Goal: Task Accomplishment & Management: Use online tool/utility

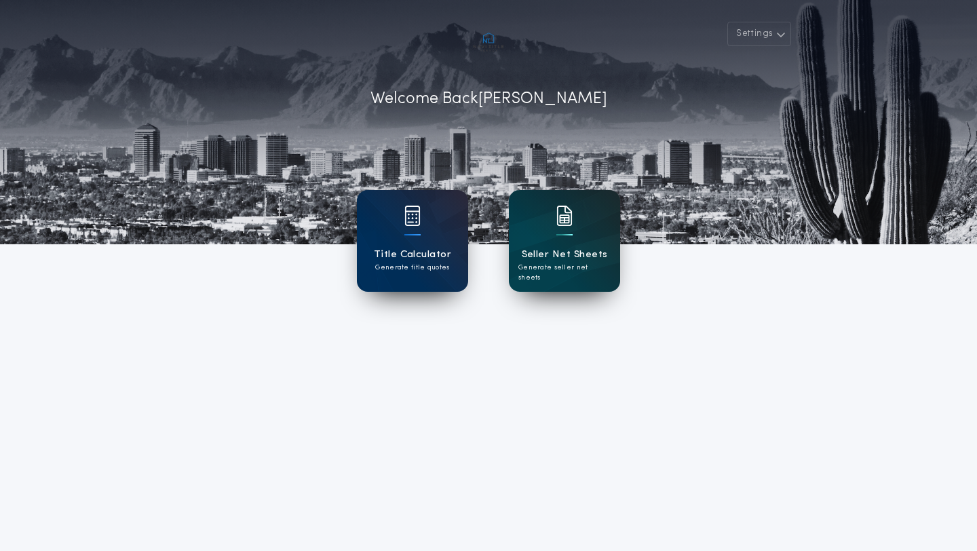
click at [578, 233] on div "Seller Net Sheets Generate seller net sheets" at bounding box center [564, 241] width 111 height 102
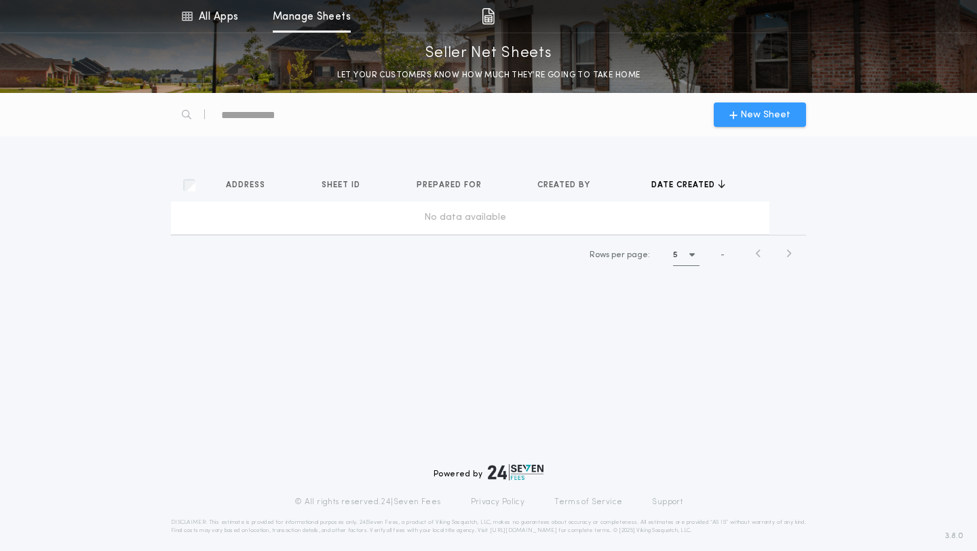
click at [758, 113] on span "New Sheet" at bounding box center [765, 115] width 50 height 14
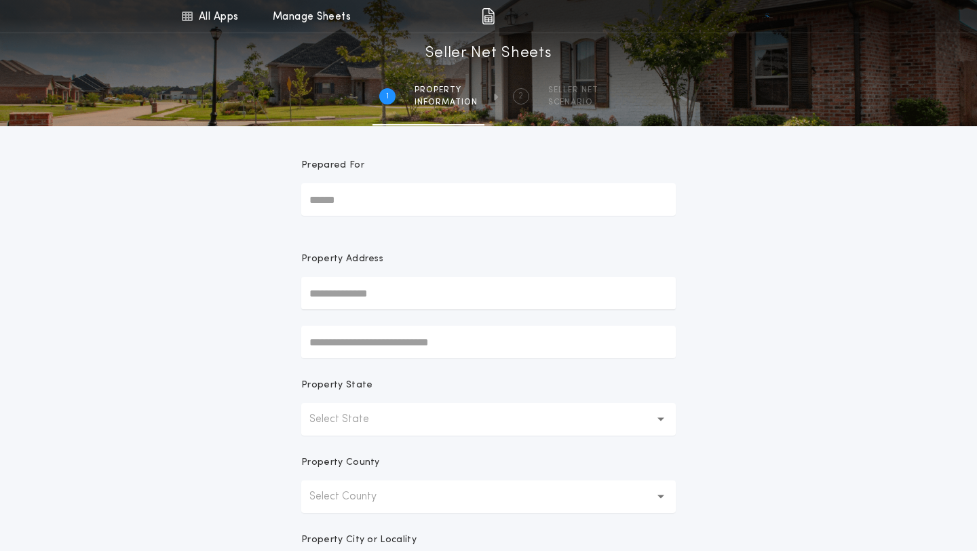
click at [405, 202] on input "Prepared For" at bounding box center [488, 199] width 375 height 33
type input "**********"
type input "*****"
click at [410, 197] on input "**********" at bounding box center [488, 199] width 375 height 33
type input "**********"
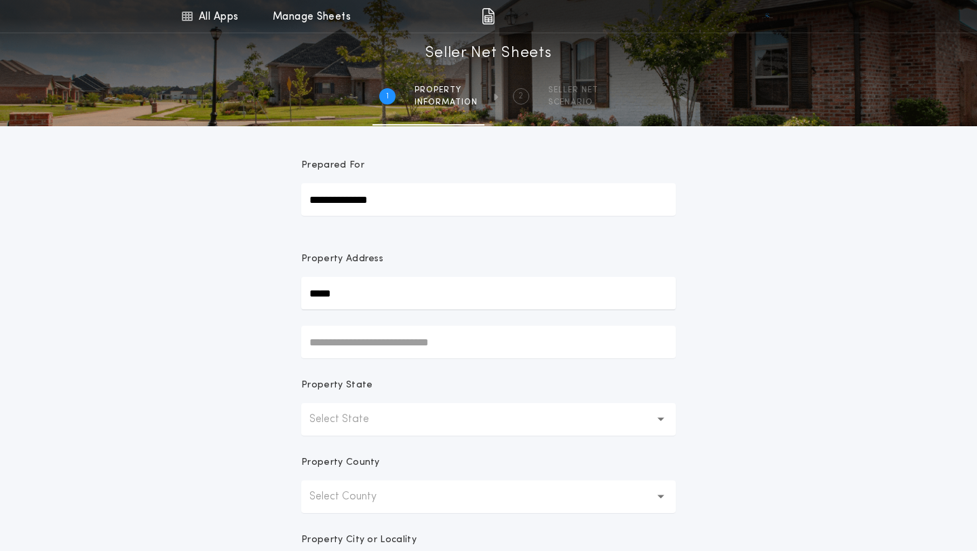
click at [382, 293] on input "*****" at bounding box center [488, 293] width 375 height 33
click at [381, 320] on button "[STREET_ADDRESS]" at bounding box center [488, 320] width 375 height 20
type input "**********"
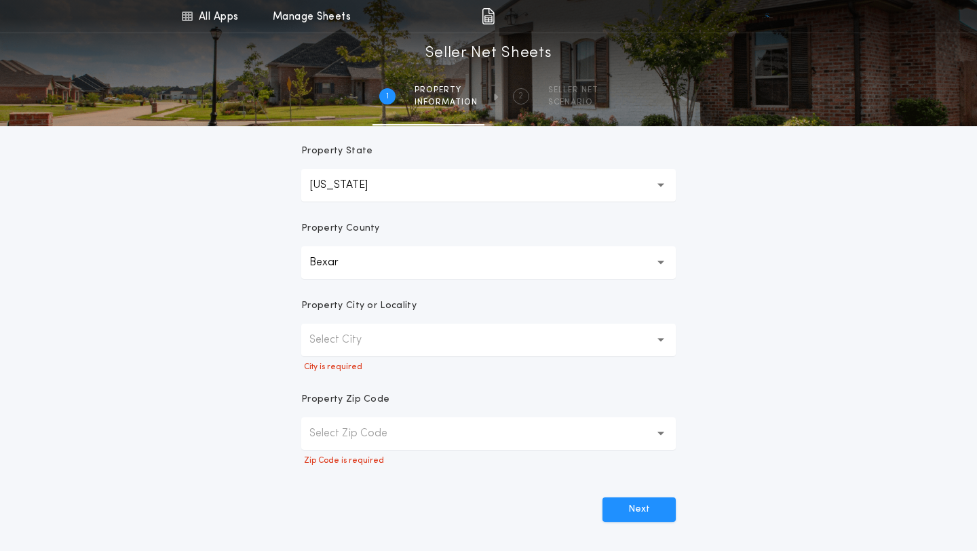
scroll to position [238, 0]
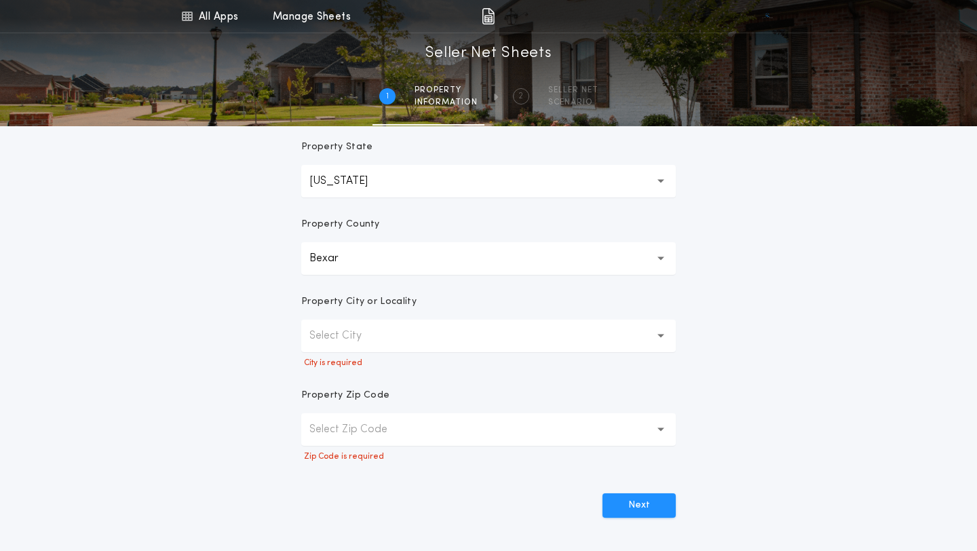
click at [660, 339] on icon "button" at bounding box center [661, 336] width 7 height 33
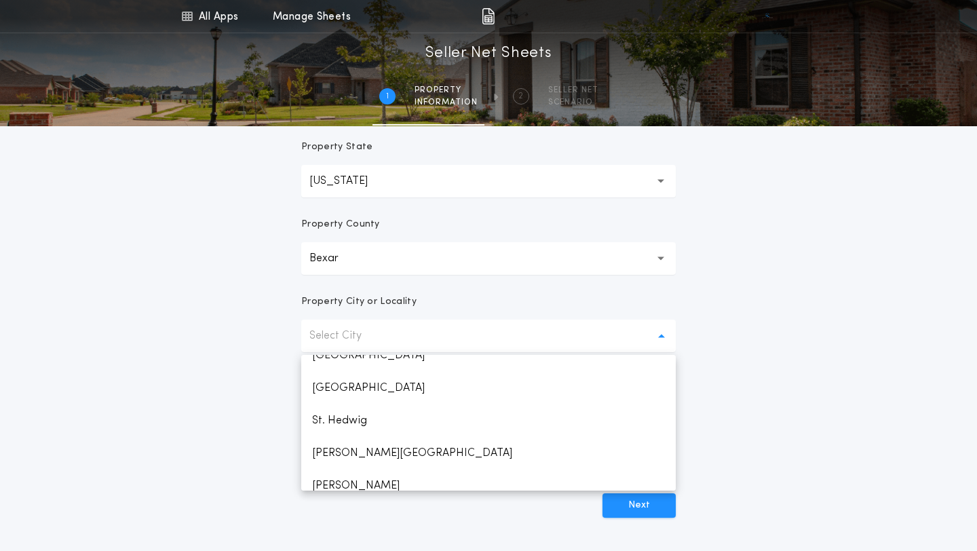
scroll to position [955, 0]
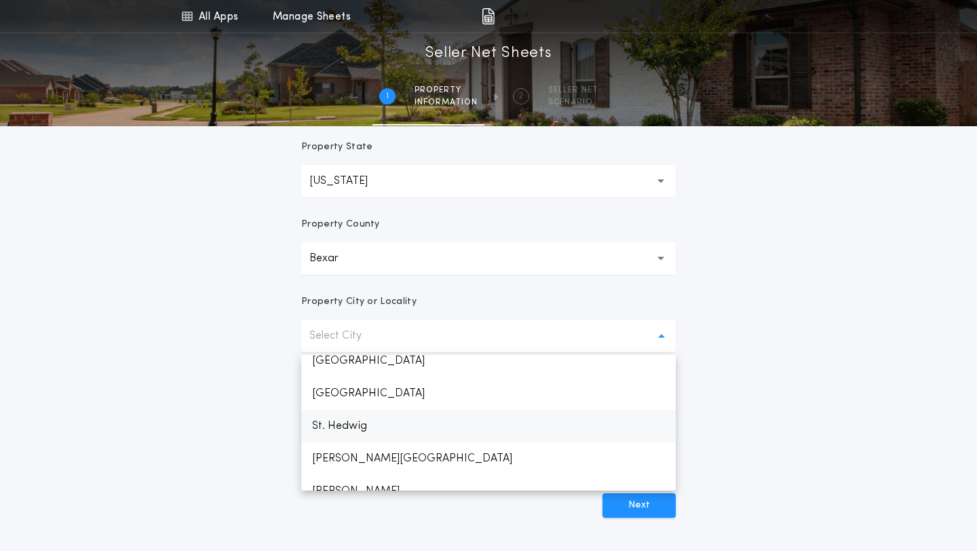
click at [351, 421] on p "St. Hedwig" at bounding box center [488, 426] width 375 height 33
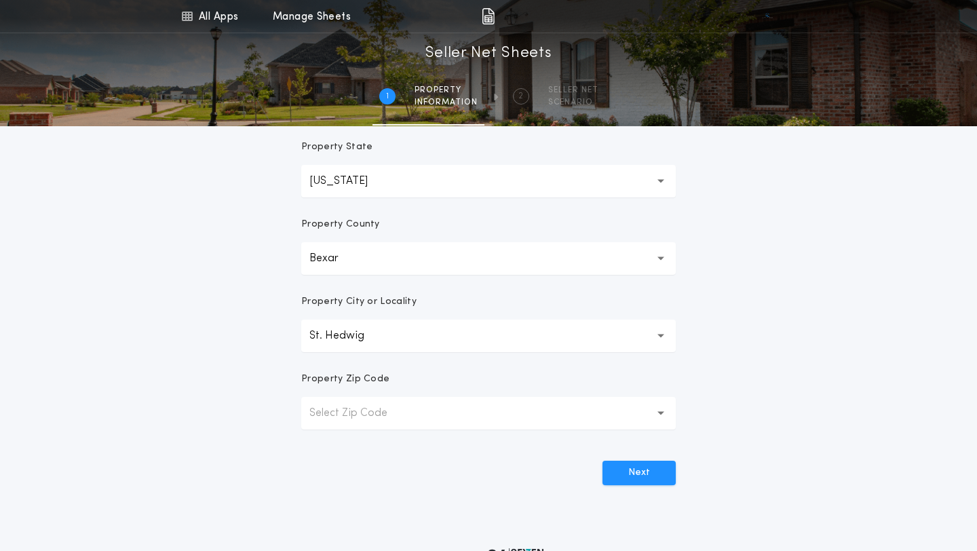
click at [430, 413] on button "Select Zip Code" at bounding box center [488, 413] width 375 height 33
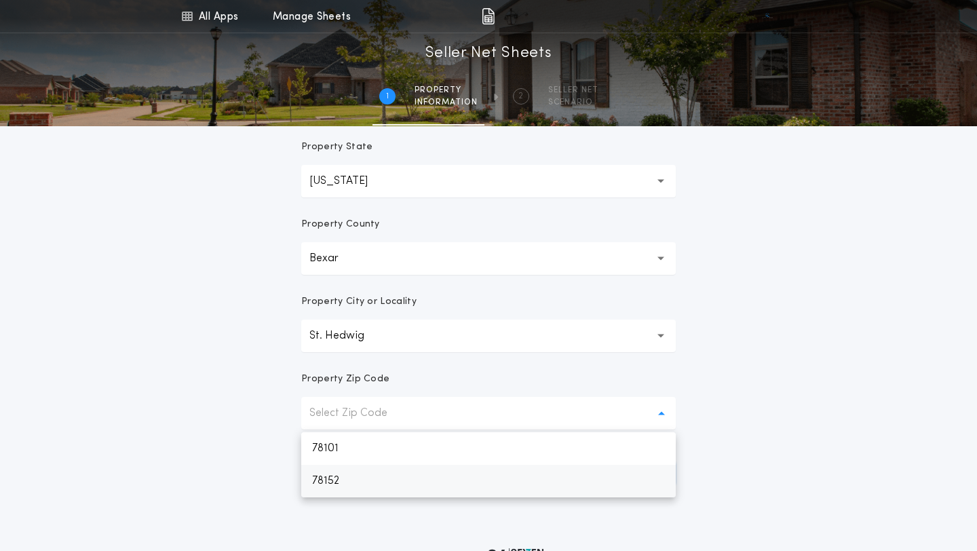
click at [356, 480] on p "78152" at bounding box center [488, 481] width 375 height 33
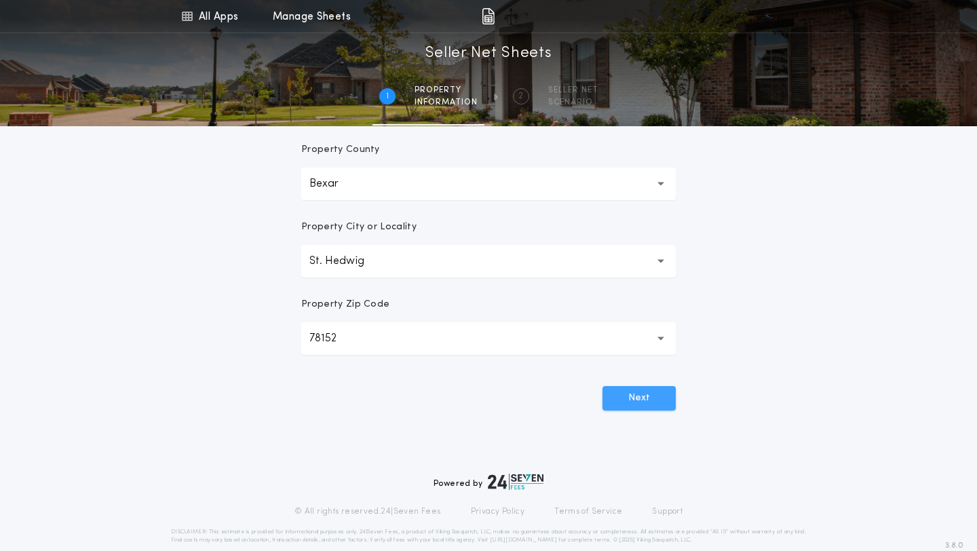
scroll to position [317, 0]
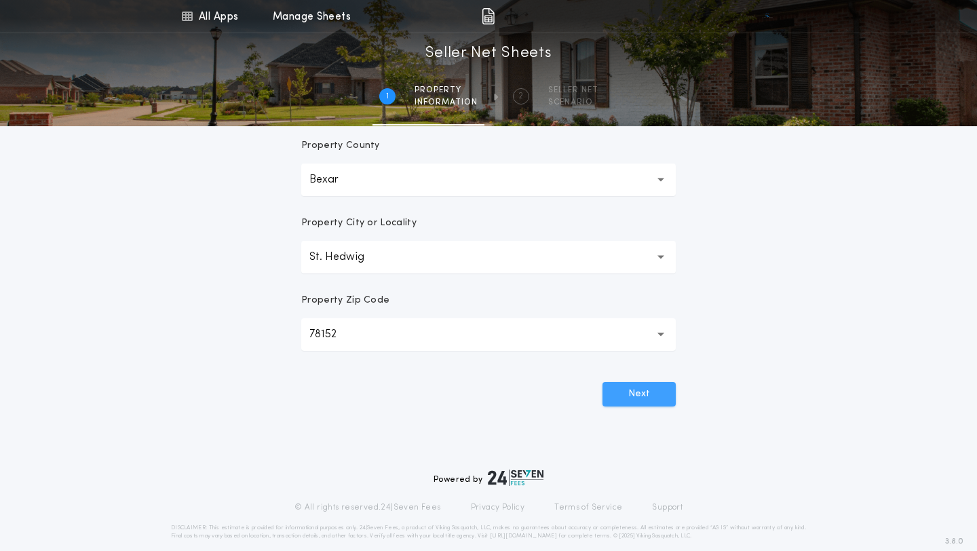
click at [642, 398] on button "Next" at bounding box center [639, 394] width 73 height 24
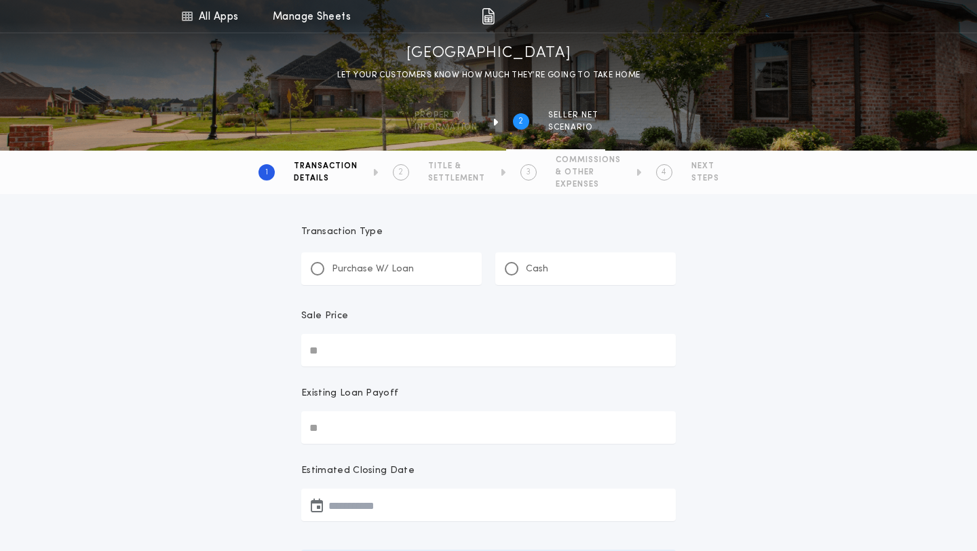
scroll to position [0, 0]
click at [495, 125] on icon at bounding box center [495, 122] width 5 height 11
click at [319, 268] on div at bounding box center [317, 270] width 7 height 7
click at [377, 352] on input "Sale Price" at bounding box center [488, 351] width 375 height 33
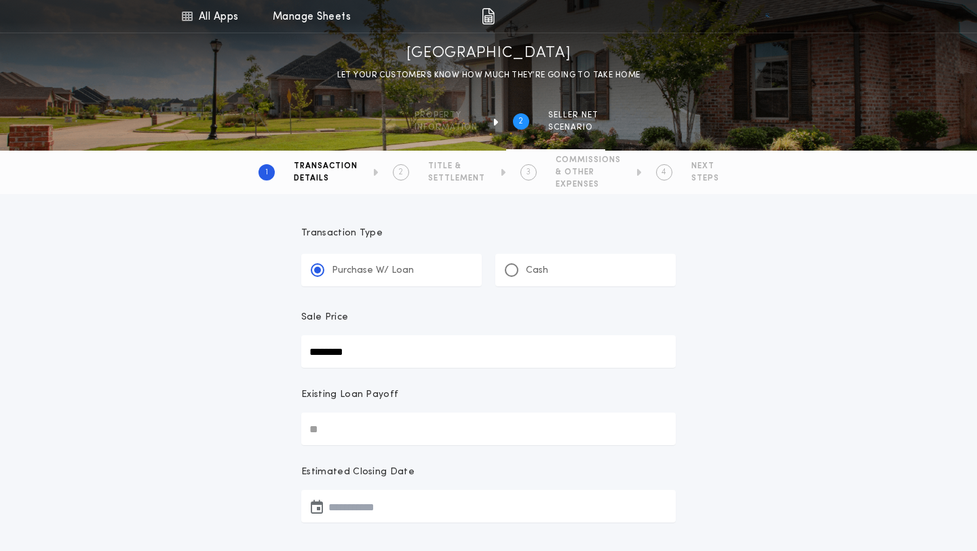
type input "********"
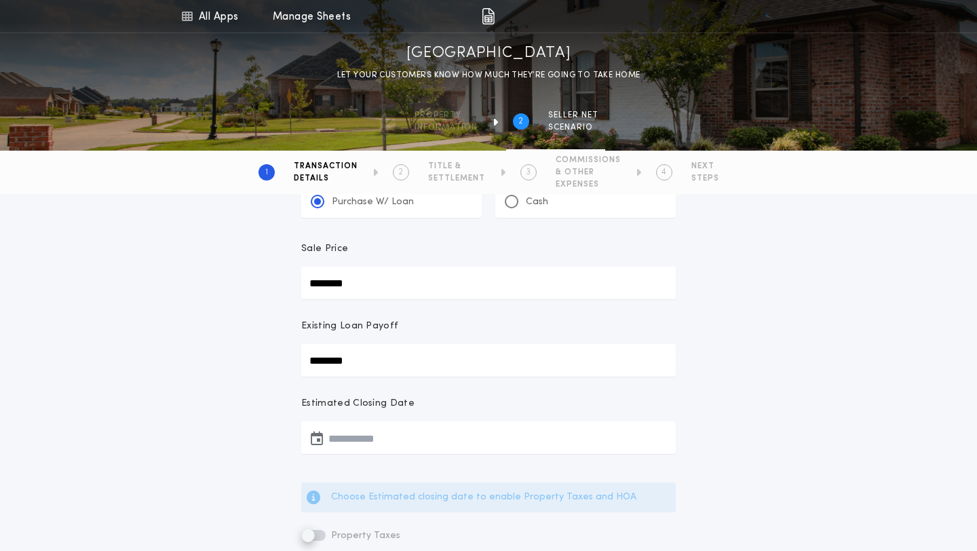
scroll to position [72, 0]
type input "********"
click at [364, 437] on button "button" at bounding box center [488, 434] width 375 height 33
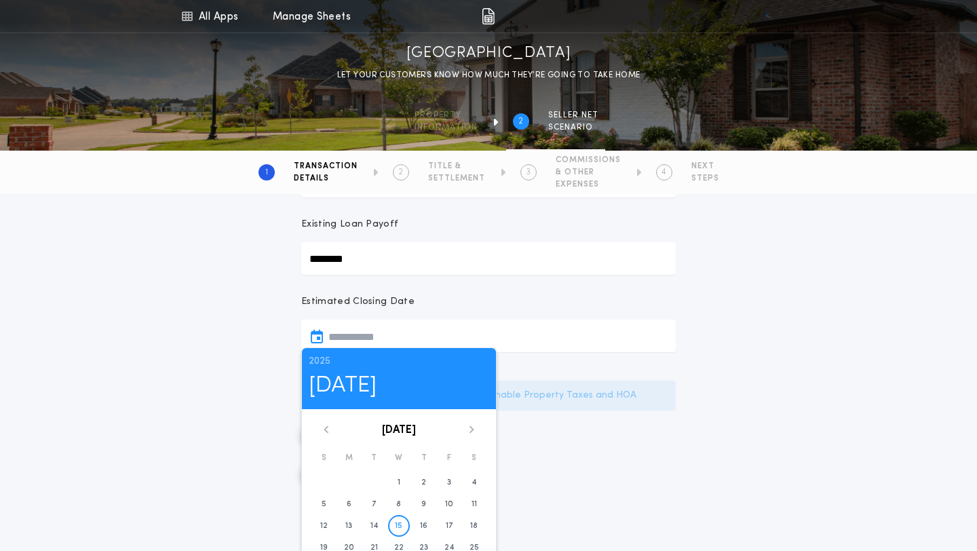
scroll to position [183, 0]
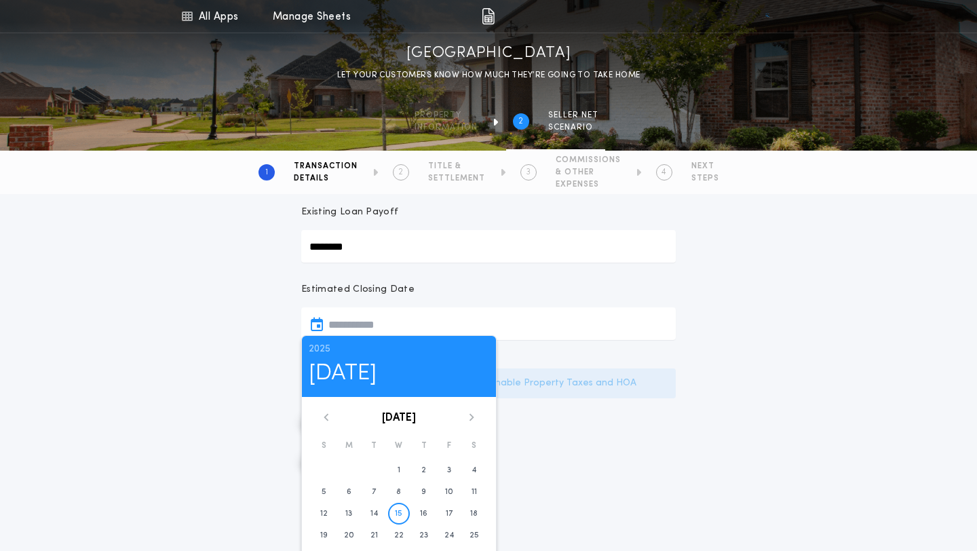
click at [473, 420] on icon at bounding box center [472, 417] width 8 height 8
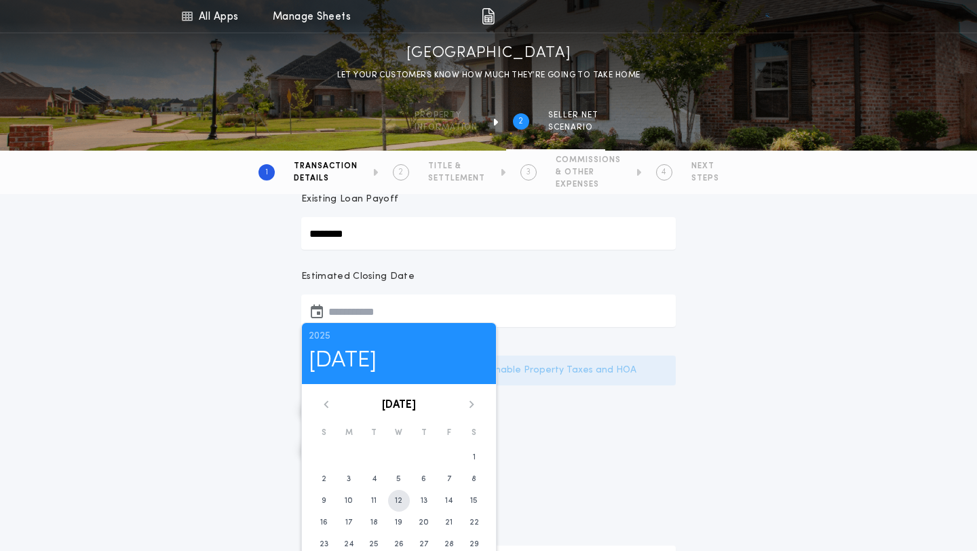
scroll to position [198, 0]
click at [375, 521] on time "18" at bounding box center [374, 520] width 7 height 11
type input "**********"
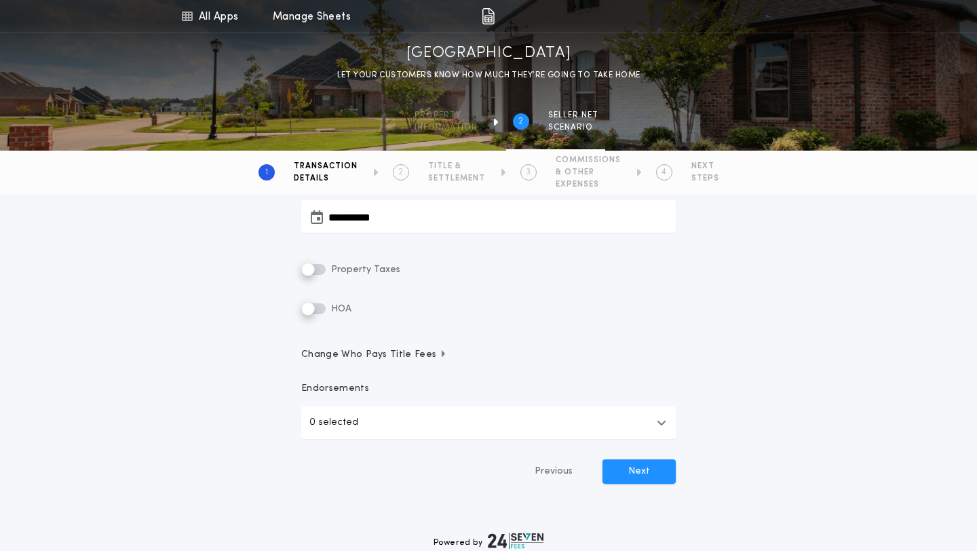
scroll to position [290, 0]
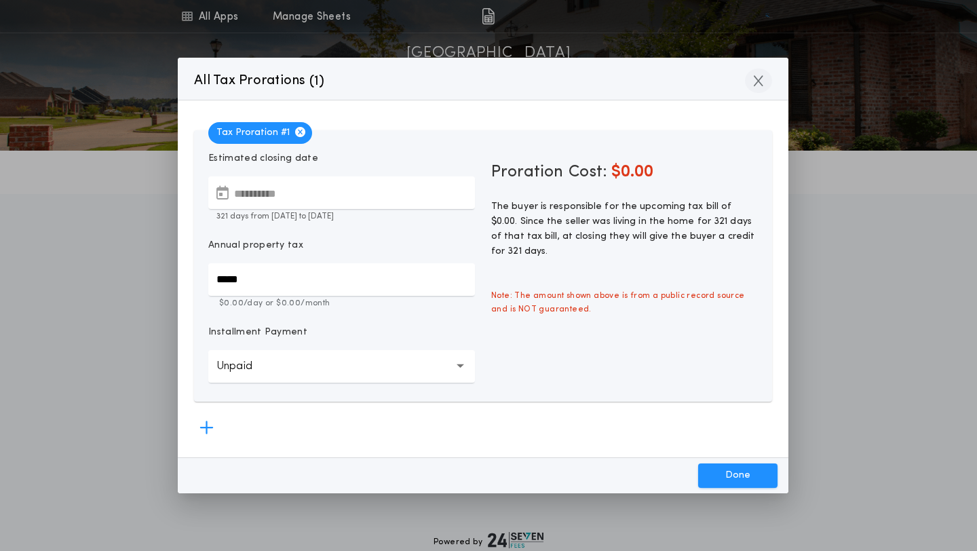
click at [764, 77] on button "button" at bounding box center [758, 81] width 27 height 24
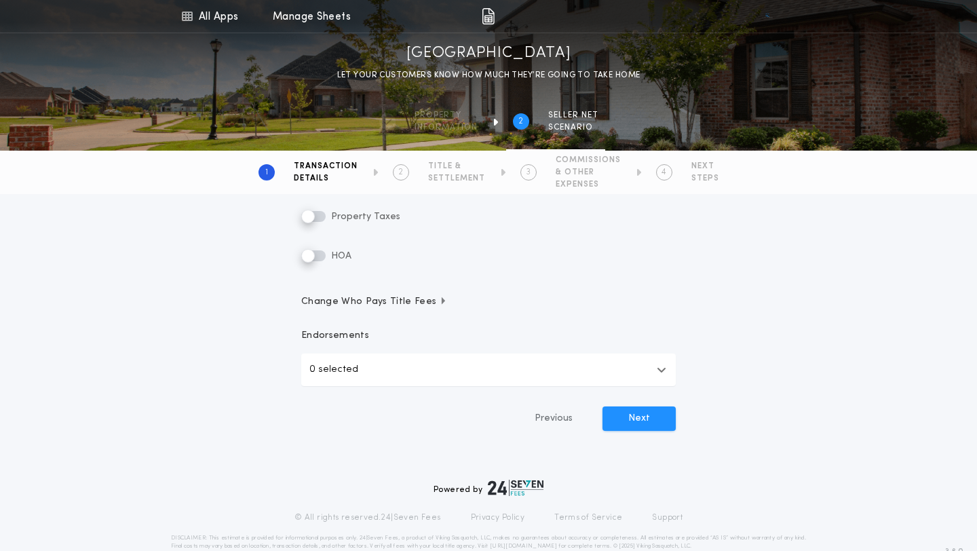
scroll to position [344, 0]
click at [660, 365] on icon "button" at bounding box center [662, 368] width 10 height 11
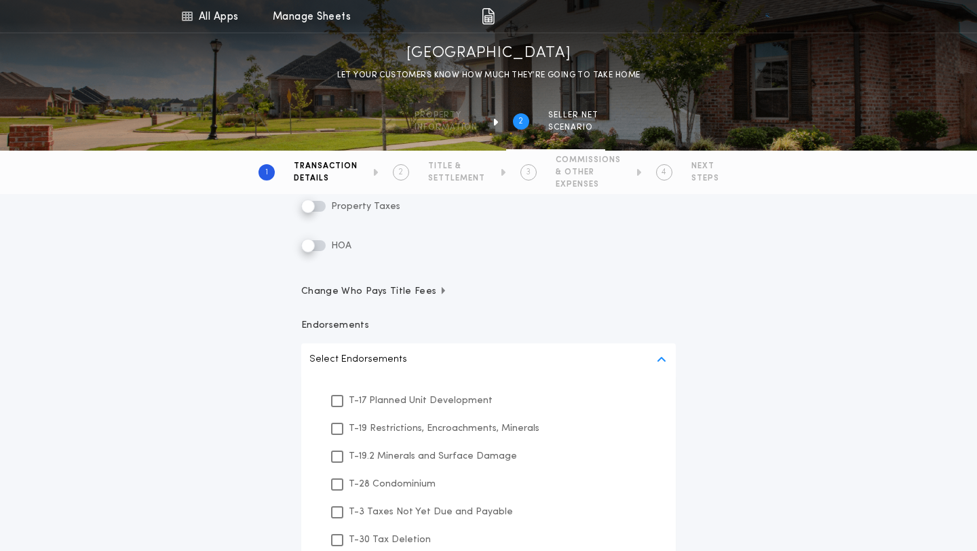
scroll to position [354, 0]
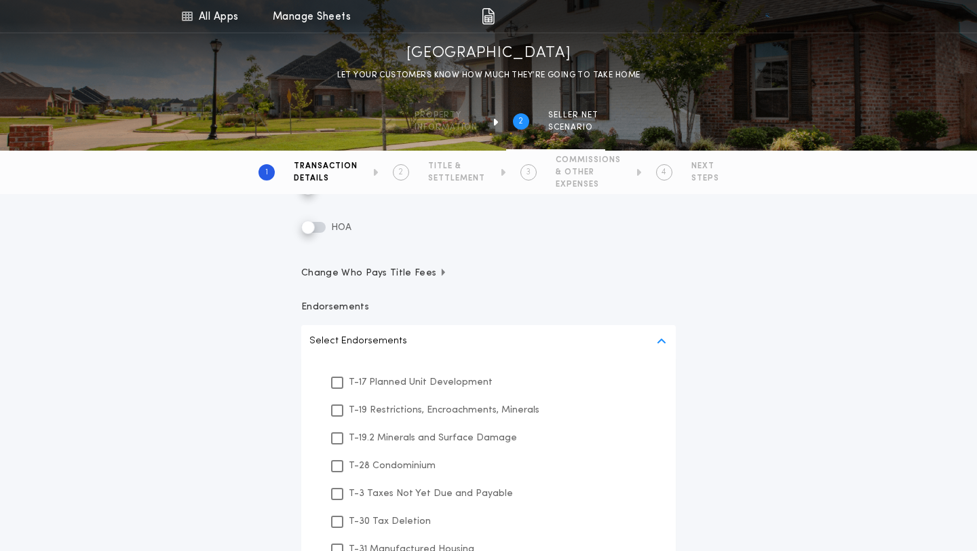
click at [757, 388] on div "**********" at bounding box center [488, 282] width 977 height 918
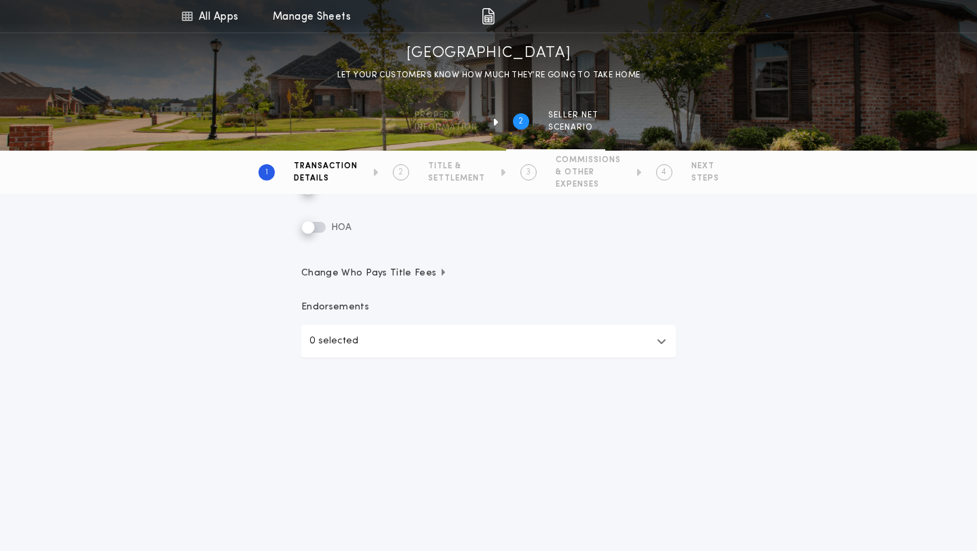
scroll to position [369, 0]
click at [652, 394] on button "Next" at bounding box center [639, 392] width 73 height 24
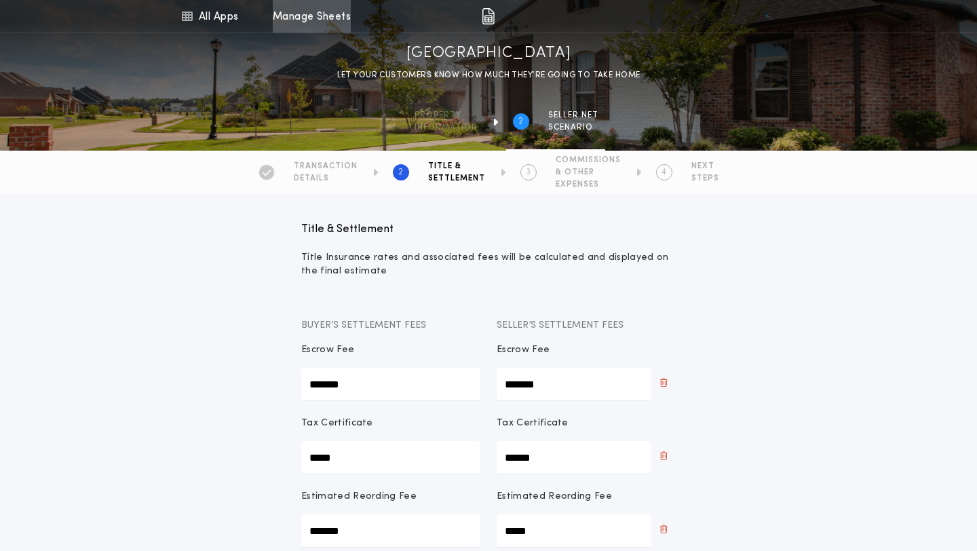
click at [312, 18] on link "Manage Sheets" at bounding box center [312, 16] width 78 height 33
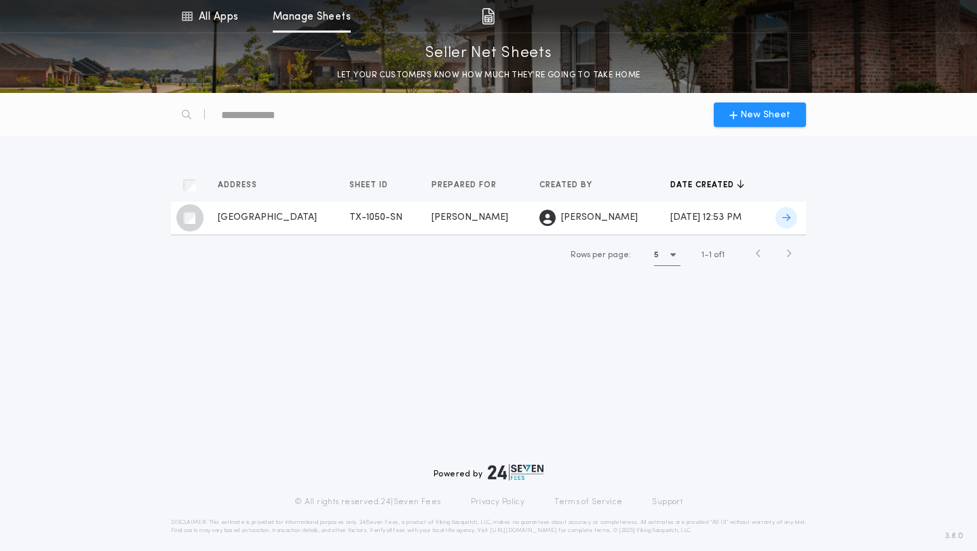
click at [195, 219] on div "button" at bounding box center [189, 217] width 27 height 27
click at [787, 219] on td at bounding box center [785, 218] width 41 height 33
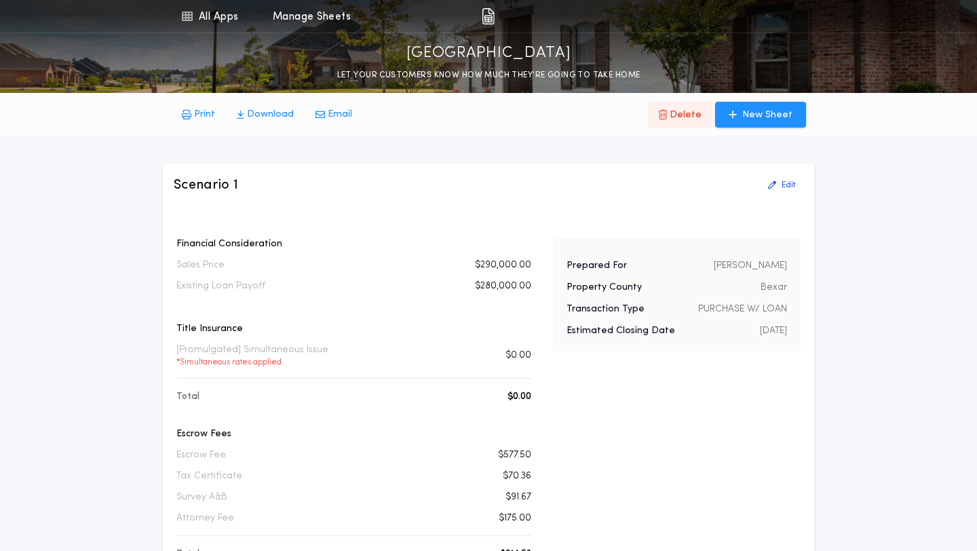
click at [689, 119] on p "Delete" at bounding box center [686, 116] width 32 height 14
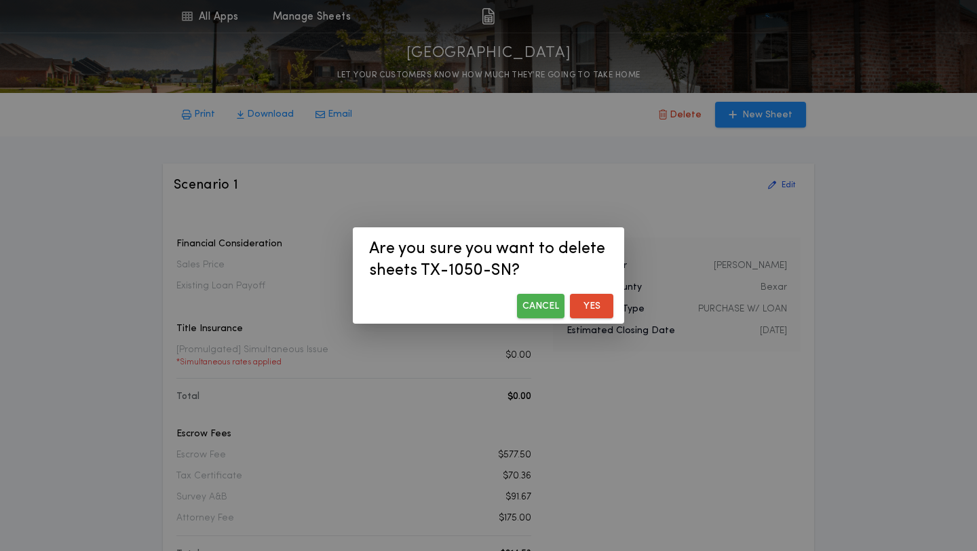
click at [586, 302] on button "Yes" at bounding box center [591, 306] width 43 height 24
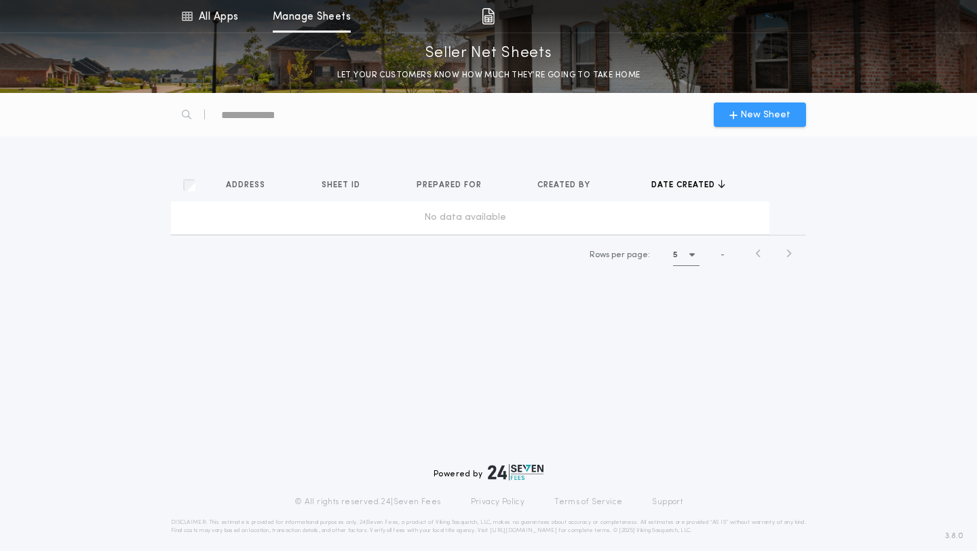
click at [751, 122] on button "New Sheet" at bounding box center [760, 114] width 92 height 24
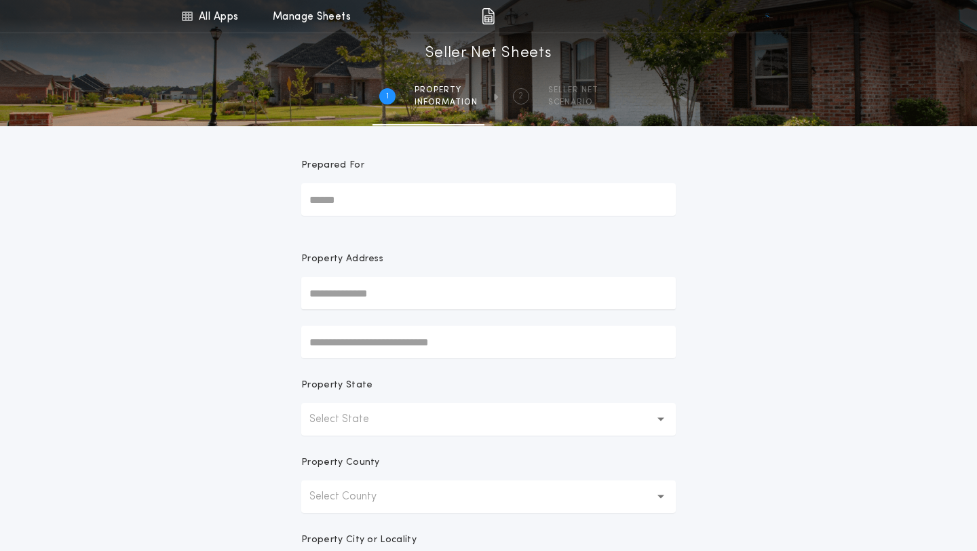
click at [551, 213] on input "Prepared For" at bounding box center [488, 199] width 375 height 33
type input "**********"
click at [425, 293] on input "text" at bounding box center [488, 293] width 375 height 33
type input "**********"
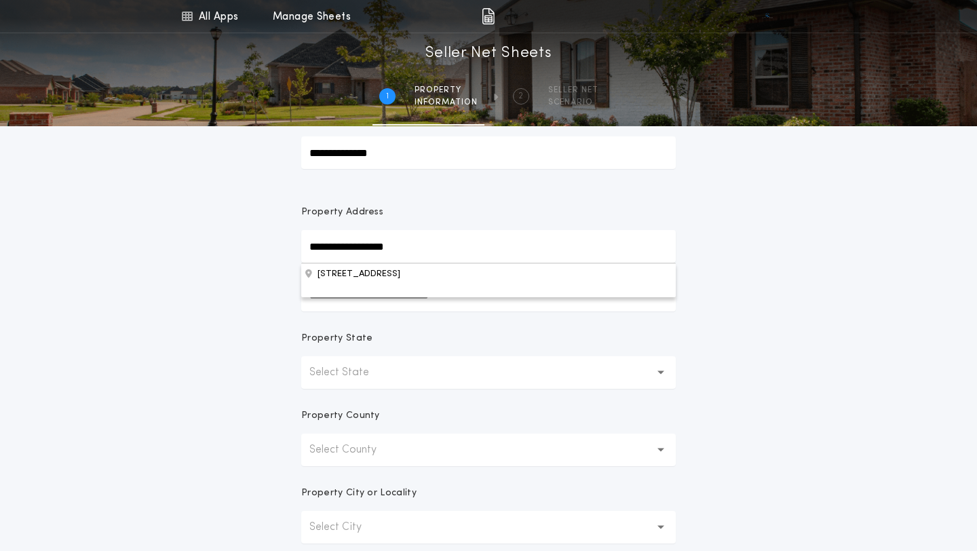
scroll to position [49, 0]
click at [761, 297] on div "**********" at bounding box center [488, 339] width 977 height 776
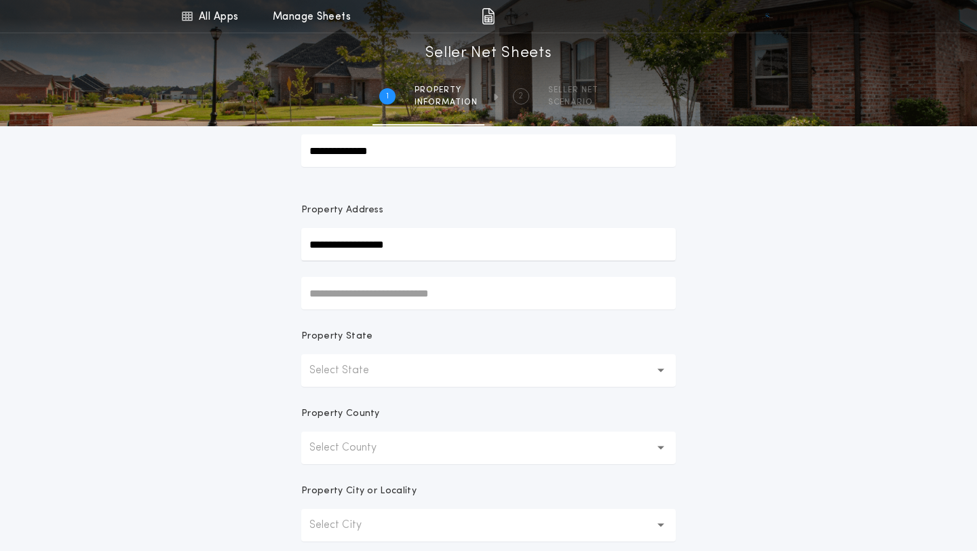
click at [529, 374] on button "Select State" at bounding box center [488, 370] width 375 height 33
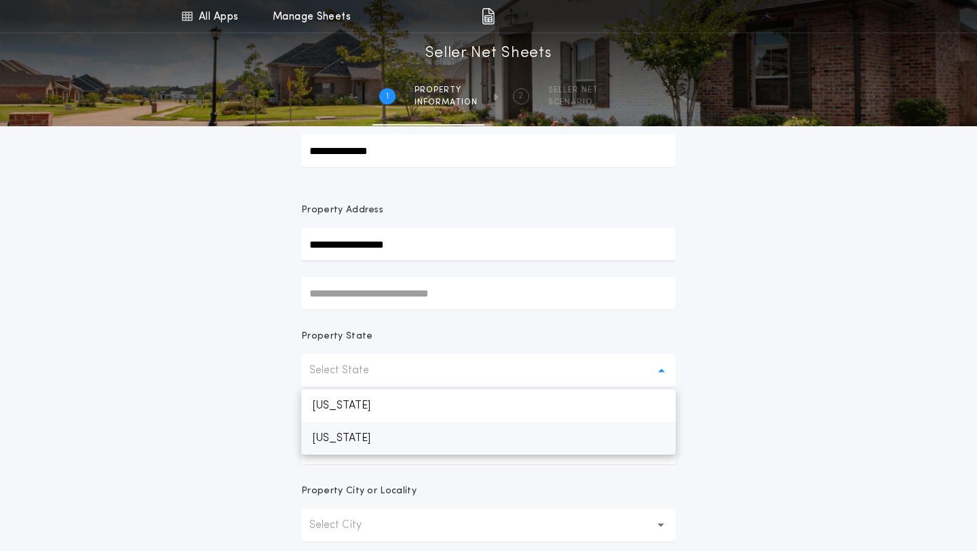
click at [356, 440] on p "[US_STATE]" at bounding box center [488, 438] width 375 height 33
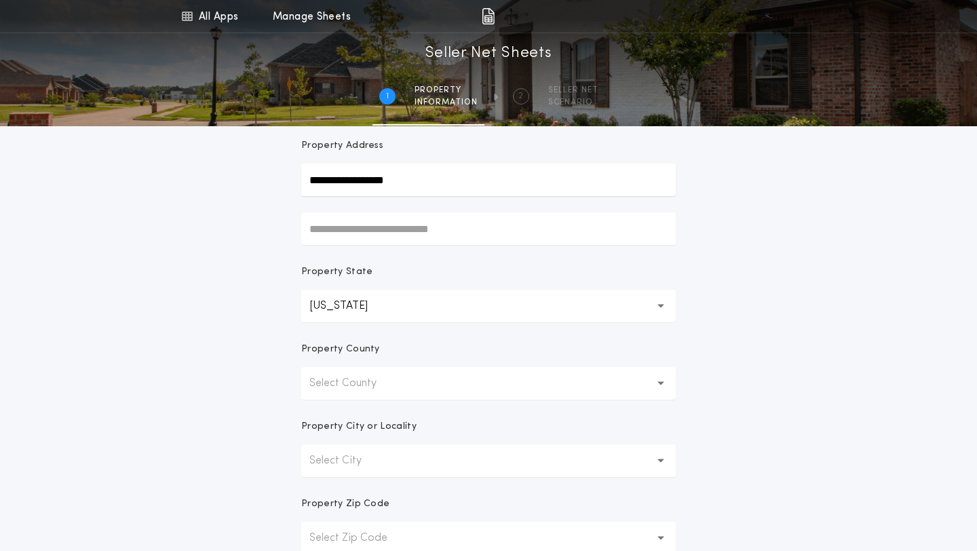
scroll to position [115, 0]
click at [661, 384] on icon "button" at bounding box center [661, 382] width 7 height 33
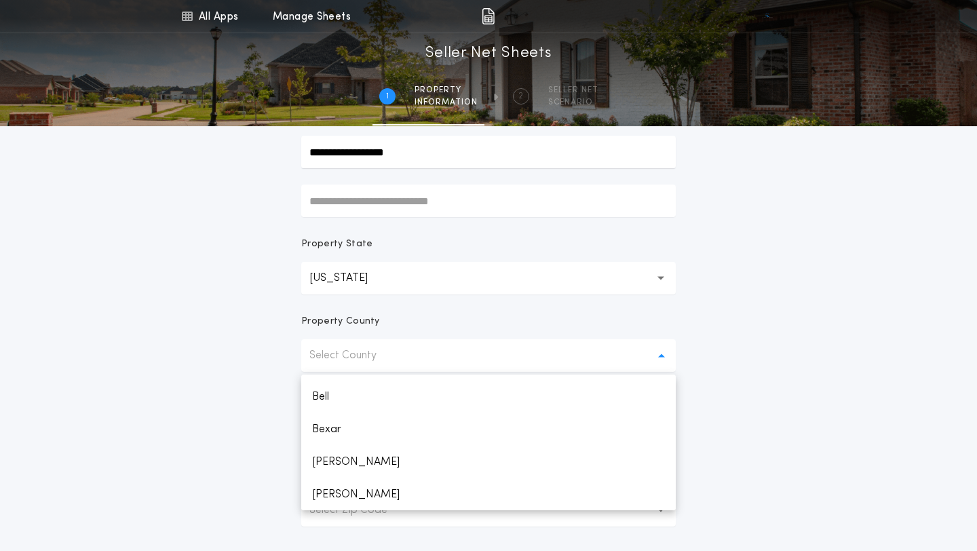
scroll to position [418, 0]
click at [348, 427] on p "Bexar" at bounding box center [488, 429] width 375 height 33
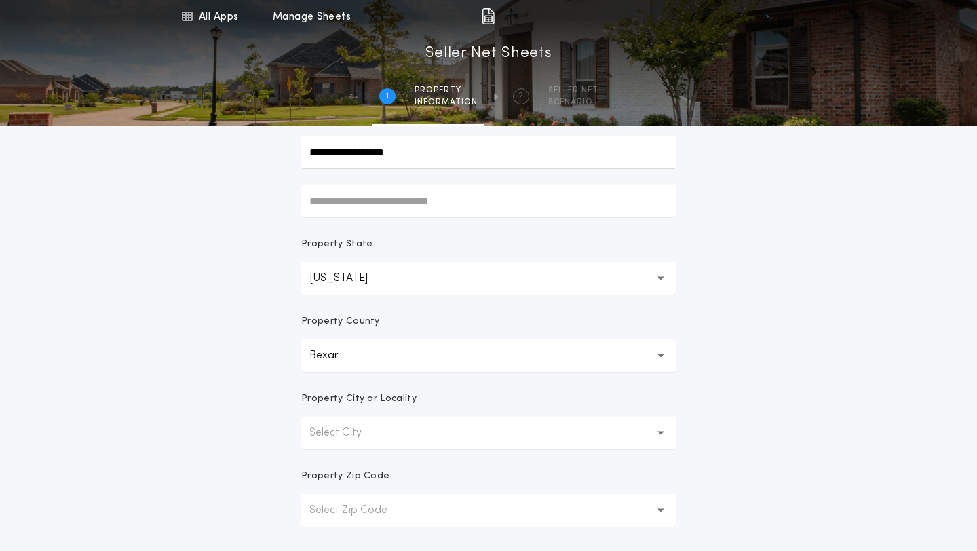
click at [457, 438] on button "Select City" at bounding box center [488, 433] width 375 height 33
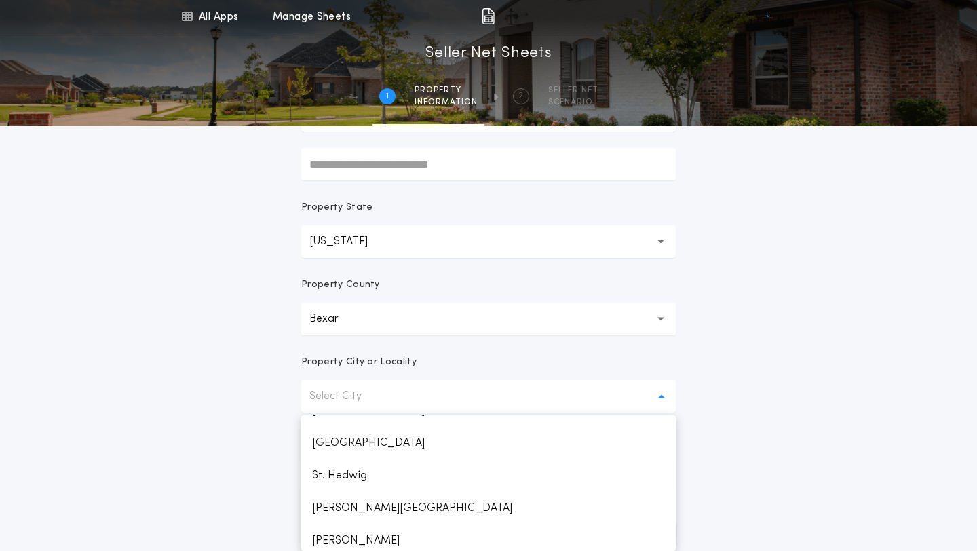
scroll to position [979, 0]
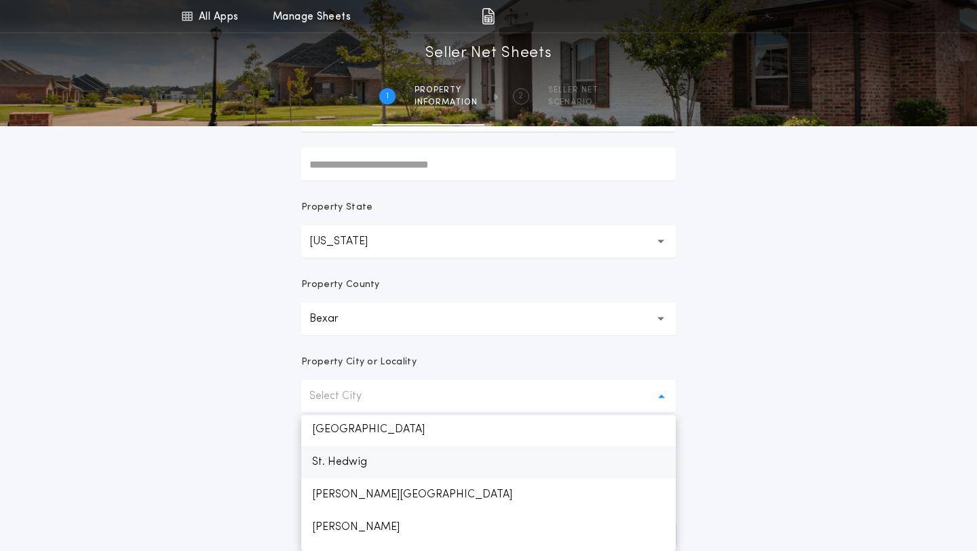
click at [364, 464] on p "St. Hedwig" at bounding box center [488, 462] width 375 height 33
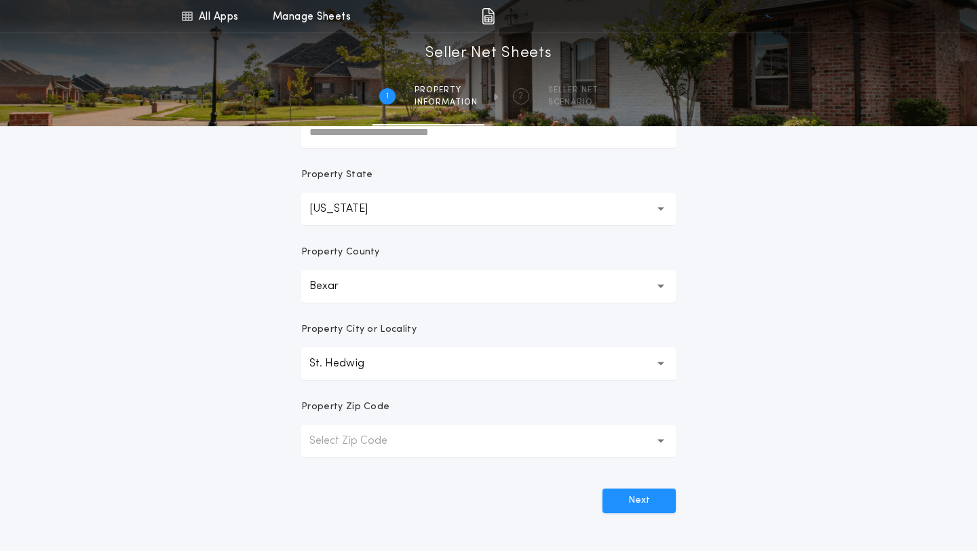
scroll to position [216, 0]
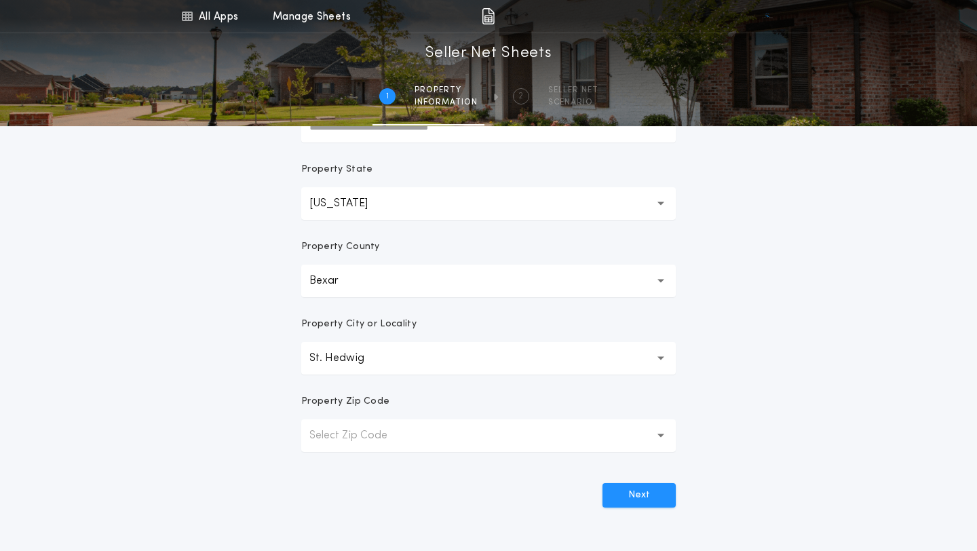
click at [662, 439] on icon "button" at bounding box center [661, 435] width 7 height 33
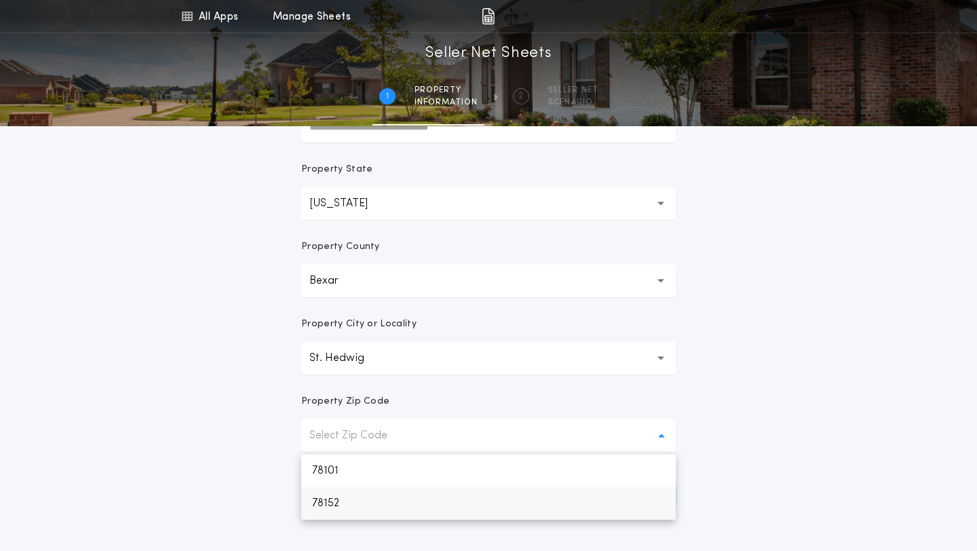
click at [320, 508] on p "78152" at bounding box center [488, 503] width 375 height 33
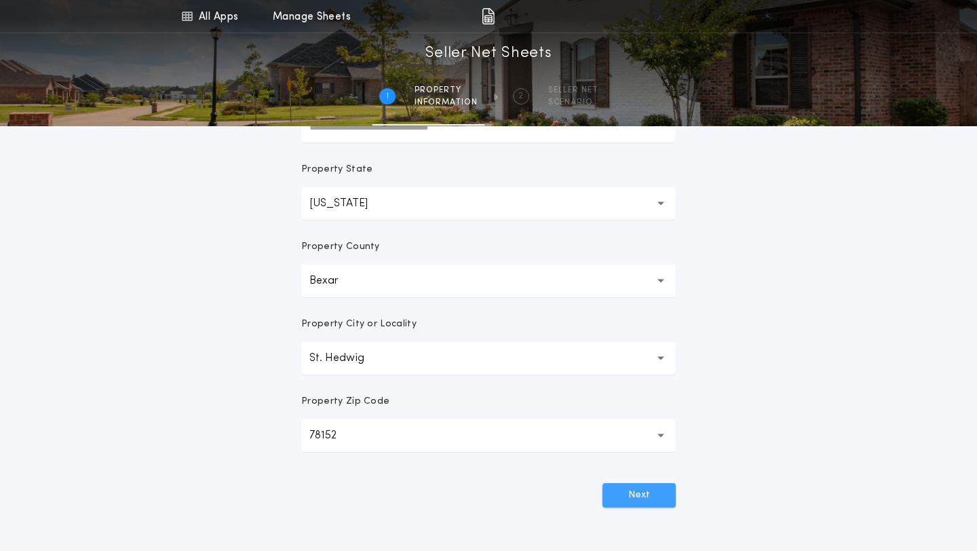
click at [649, 501] on button "Next" at bounding box center [639, 495] width 73 height 24
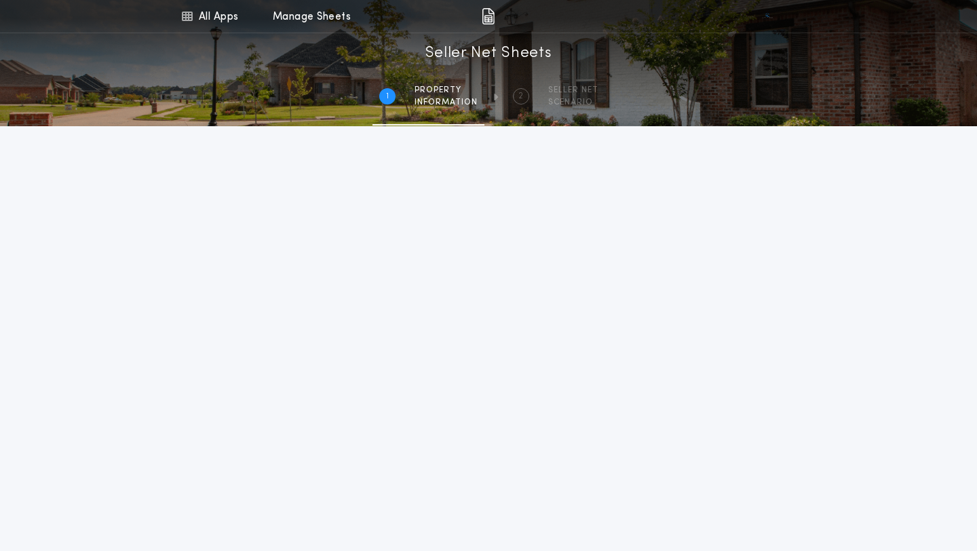
scroll to position [240, 0]
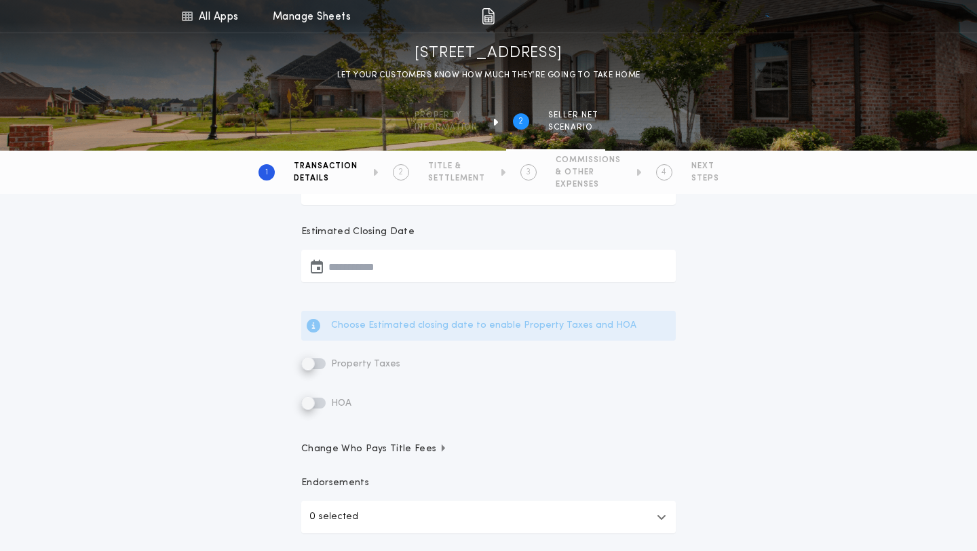
click at [382, 269] on button "button" at bounding box center [488, 266] width 375 height 33
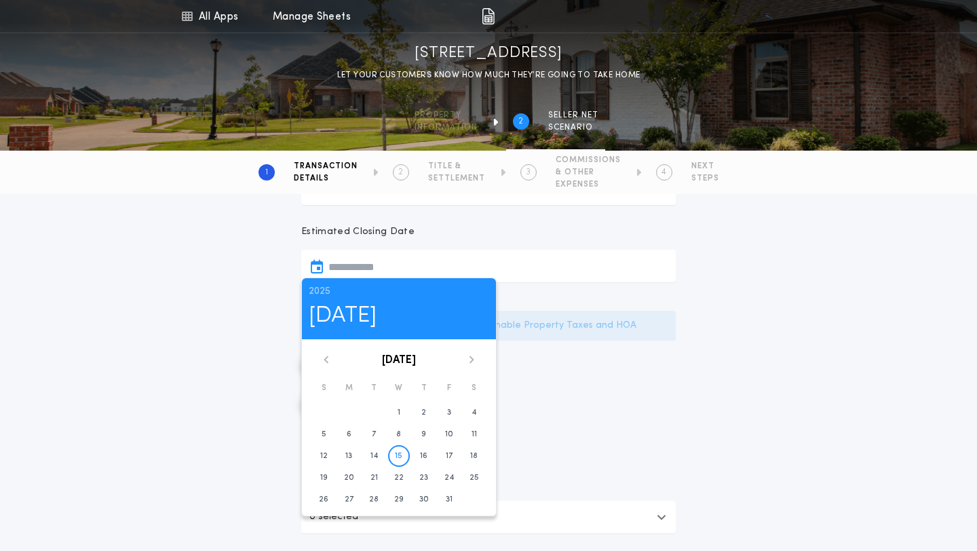
click at [474, 360] on icon at bounding box center [472, 360] width 8 height 8
click at [422, 504] on time "27" at bounding box center [423, 499] width 9 height 11
type input "**********"
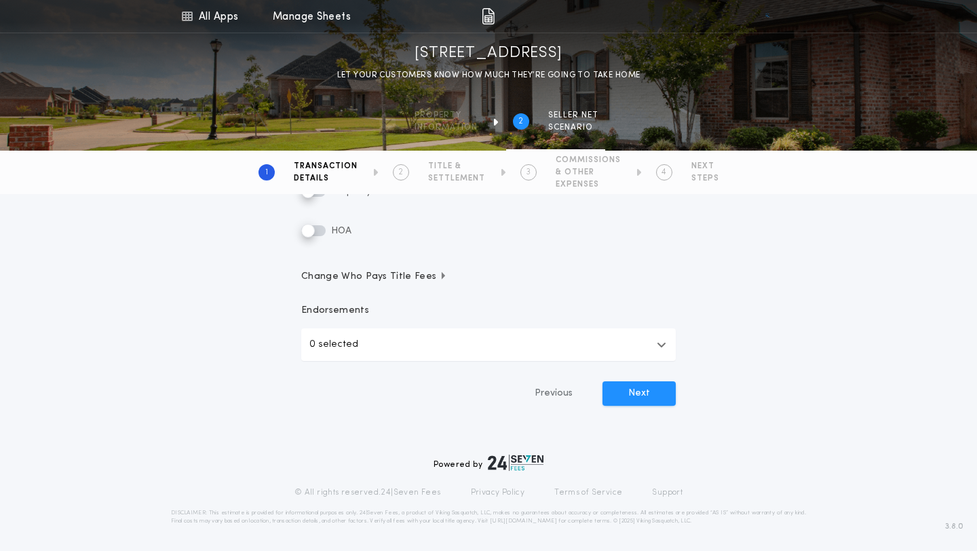
scroll to position [369, 0]
click at [658, 341] on icon "button" at bounding box center [662, 343] width 10 height 11
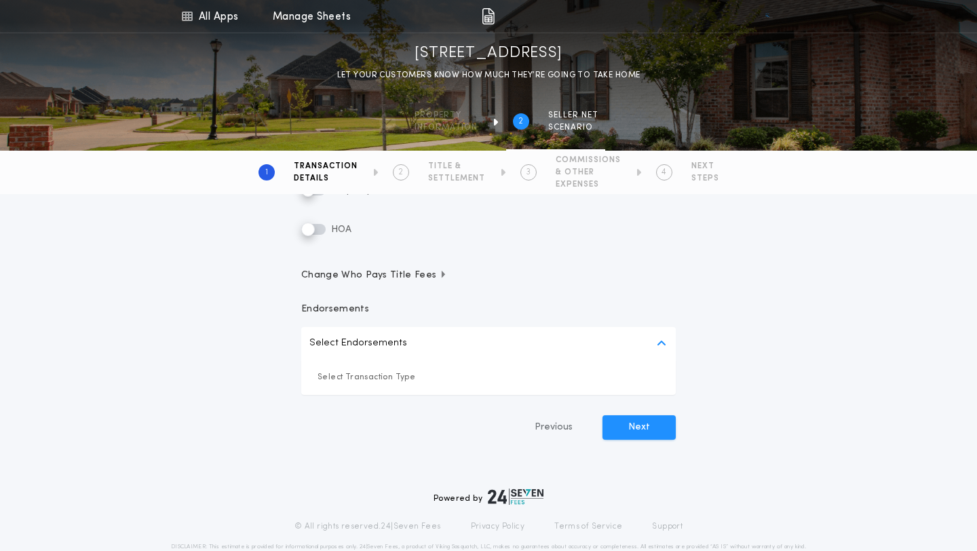
click at [658, 341] on icon "button" at bounding box center [662, 343] width 10 height 11
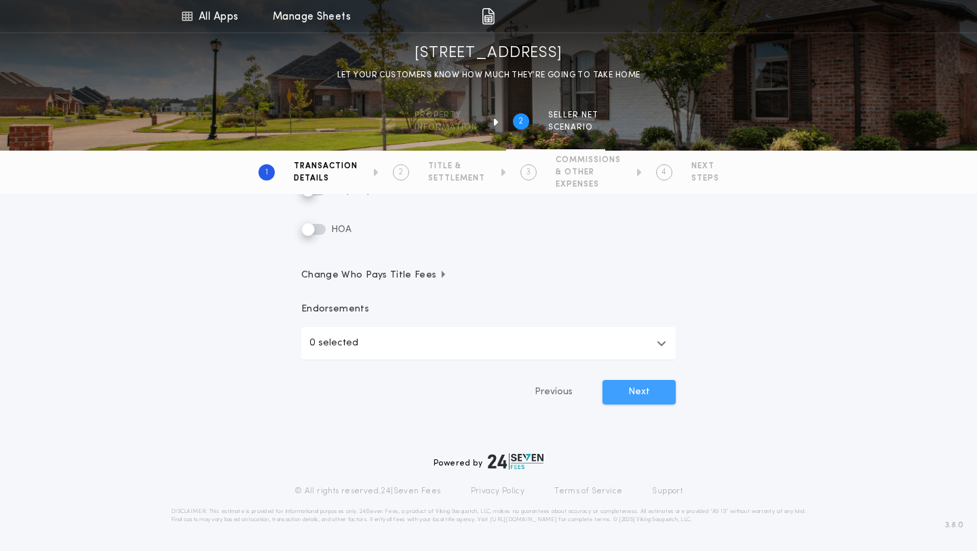
click at [633, 398] on button "Next" at bounding box center [639, 392] width 73 height 24
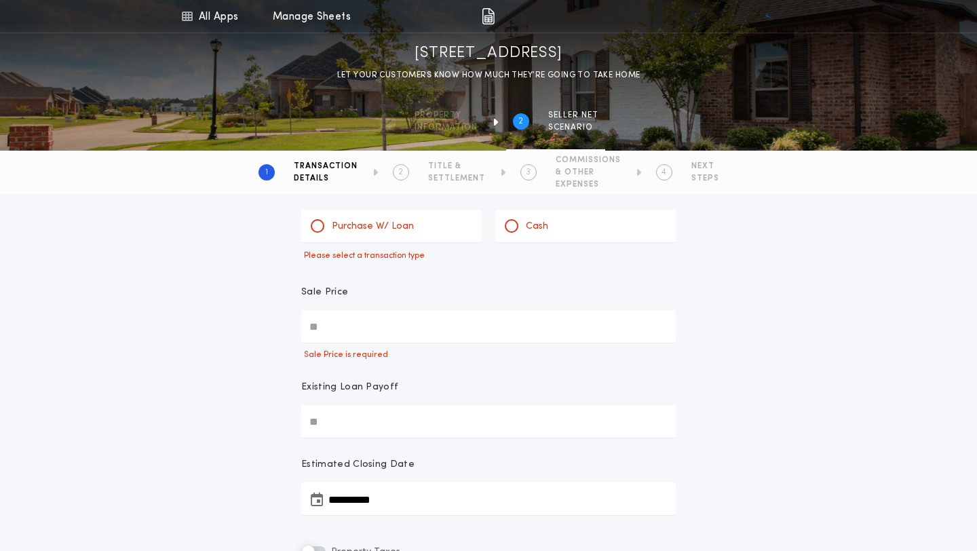
scroll to position [0, 0]
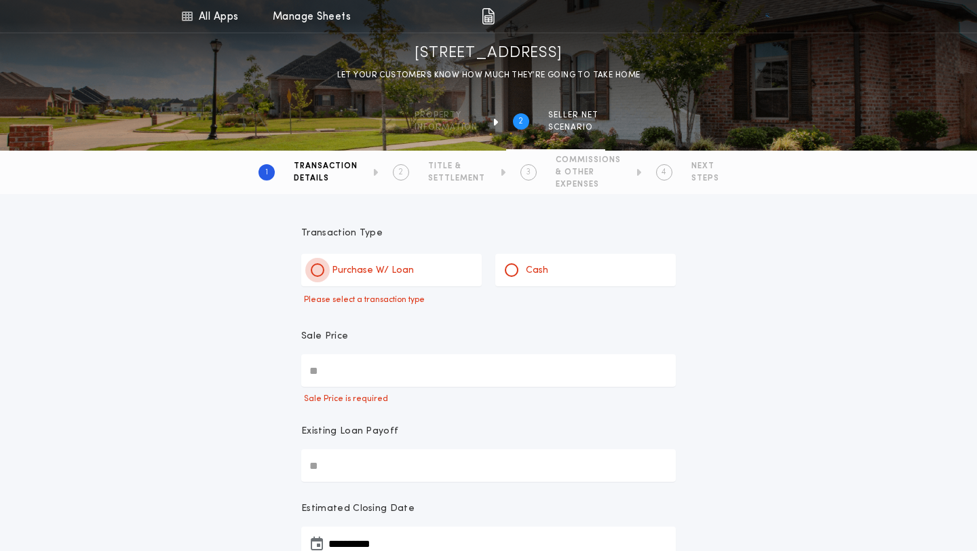
click at [322, 269] on div at bounding box center [318, 270] width 14 height 14
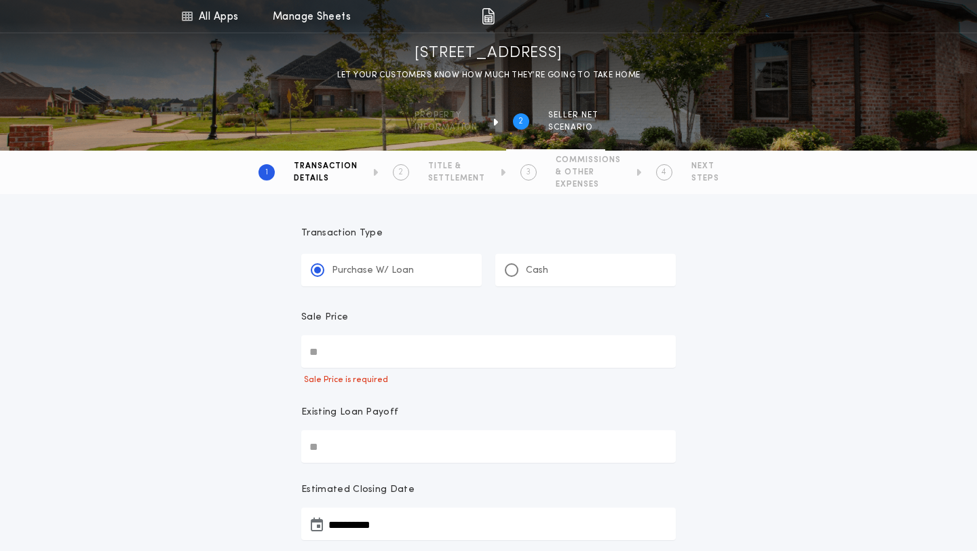
click at [347, 358] on input "Sale Price" at bounding box center [488, 351] width 375 height 33
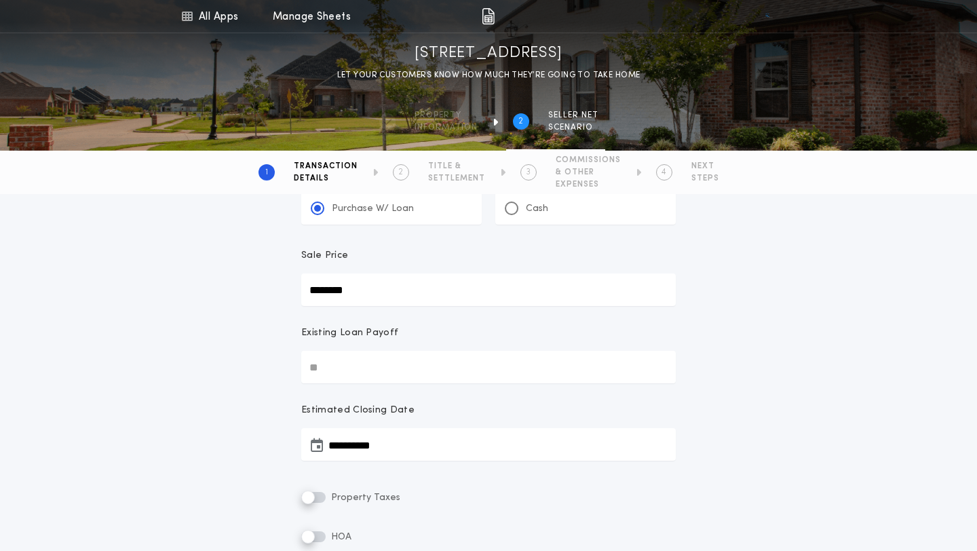
scroll to position [62, 0]
type input "********"
click at [333, 372] on input "Existing Loan Payoff" at bounding box center [488, 366] width 375 height 33
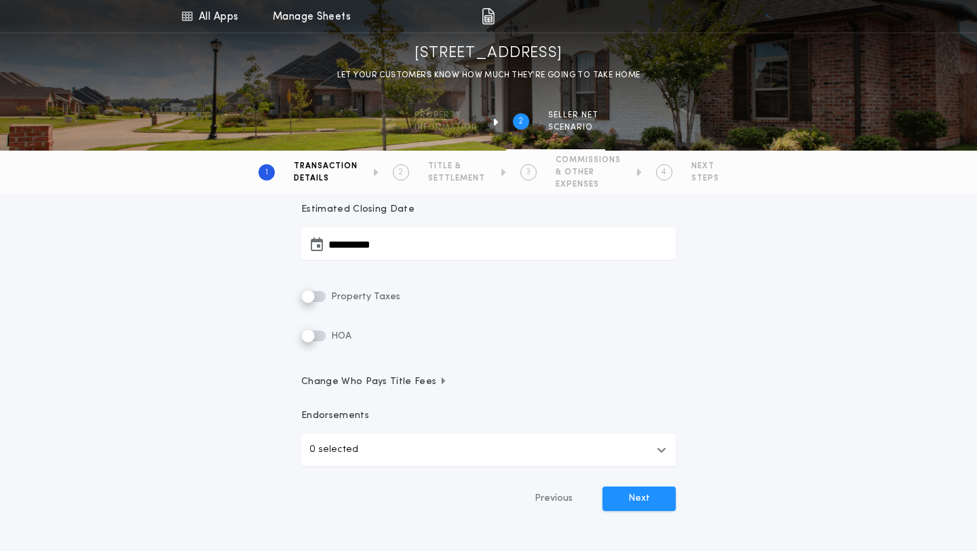
scroll to position [270, 0]
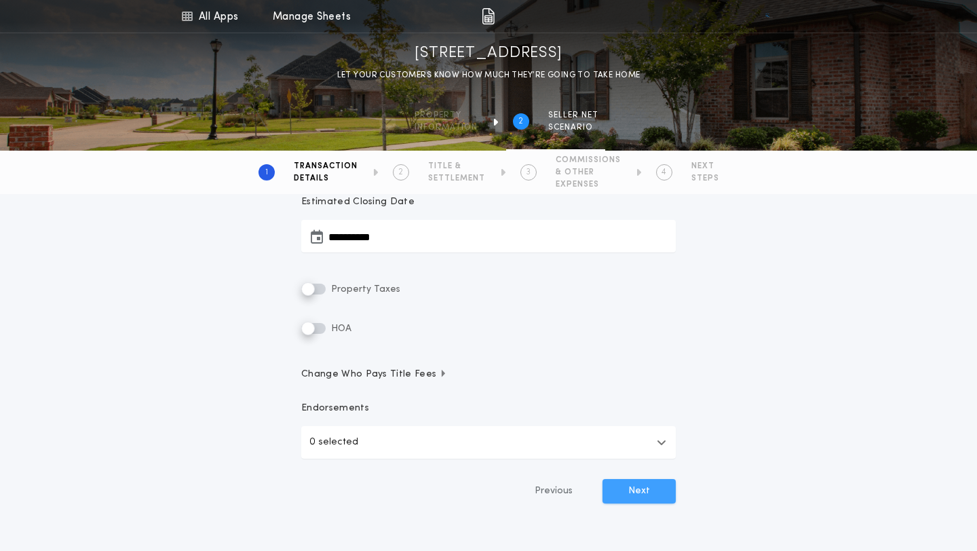
type input "********"
click at [627, 499] on button "Next" at bounding box center [639, 491] width 73 height 24
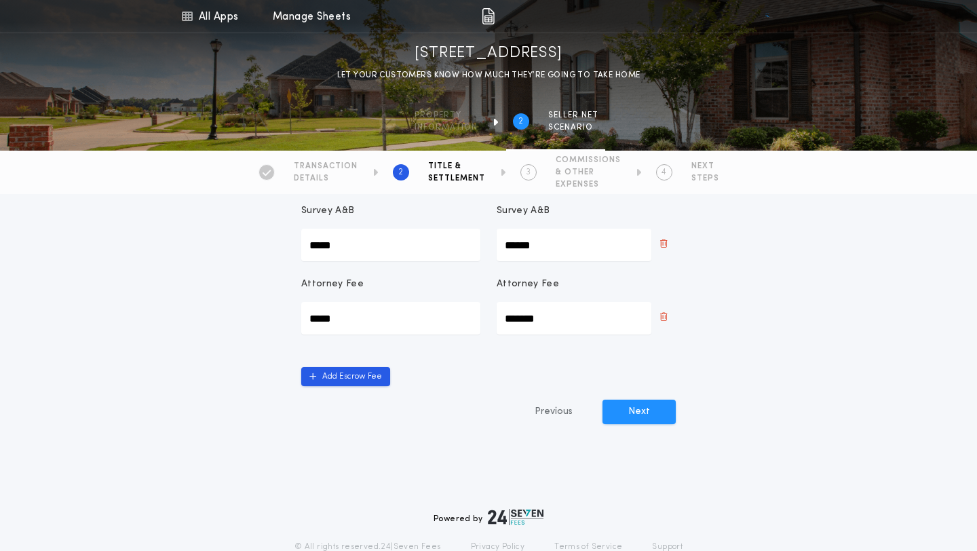
scroll to position [361, 0]
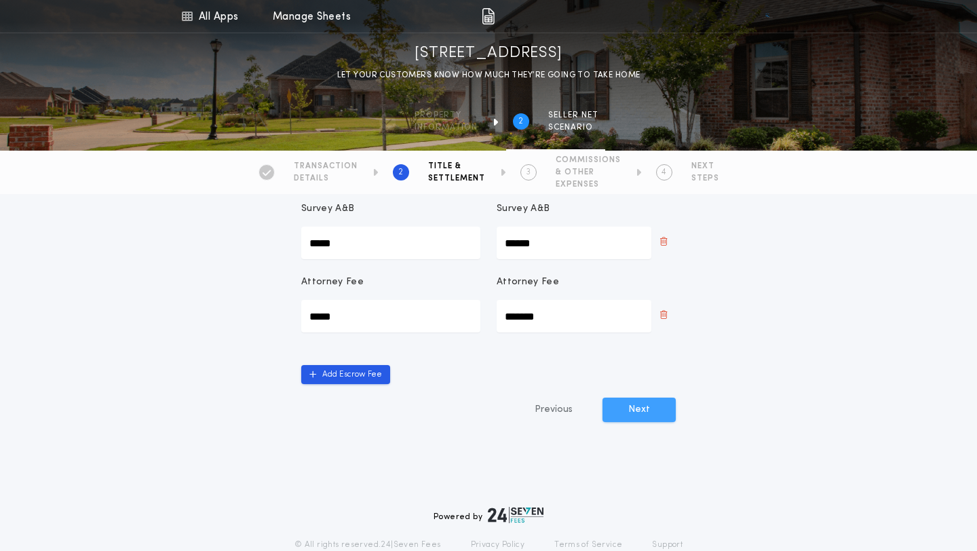
click at [639, 404] on button "Next" at bounding box center [639, 410] width 73 height 24
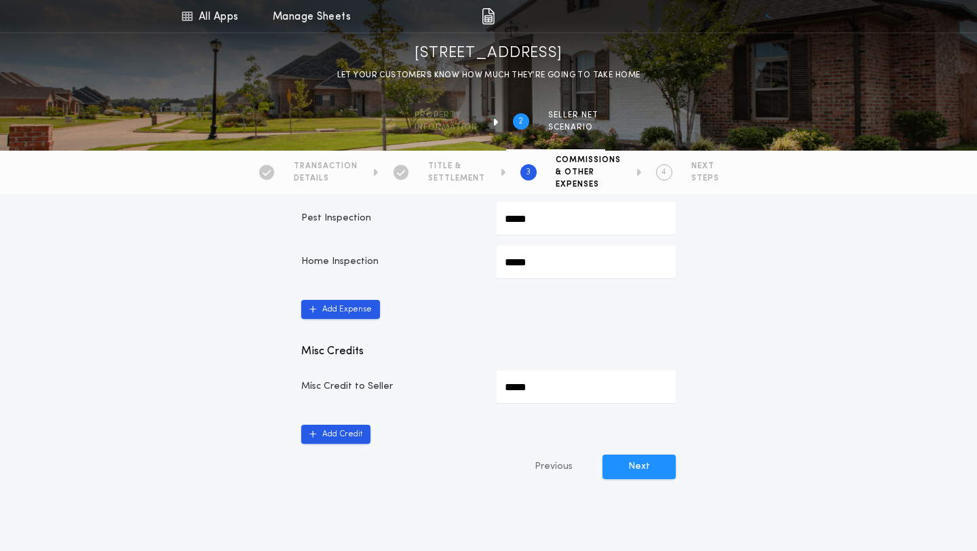
scroll to position [677, 0]
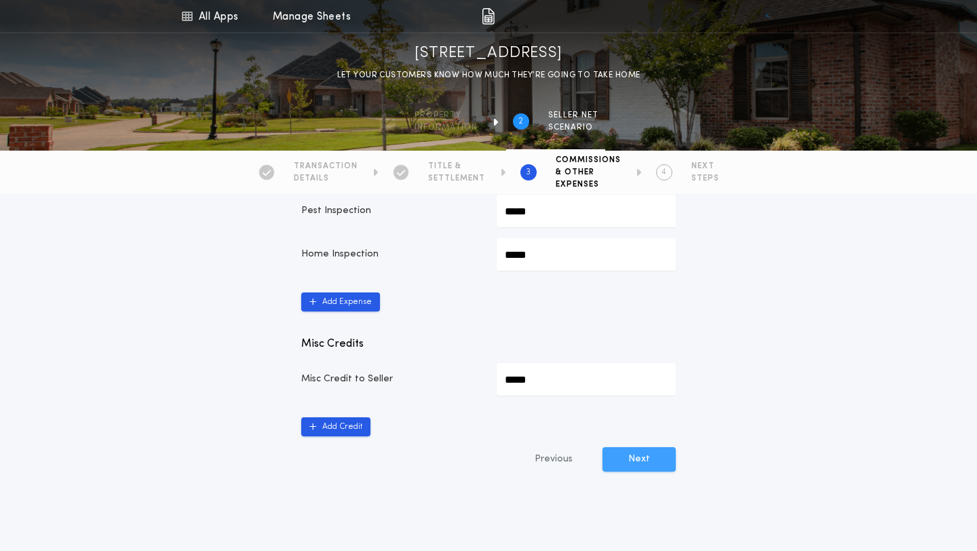
click at [635, 467] on button "Next" at bounding box center [639, 459] width 73 height 24
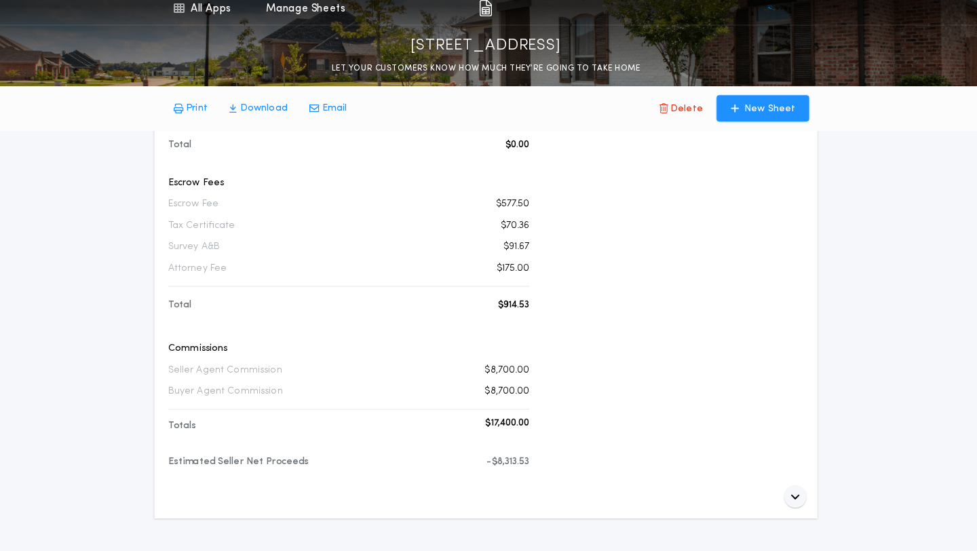
scroll to position [247, 0]
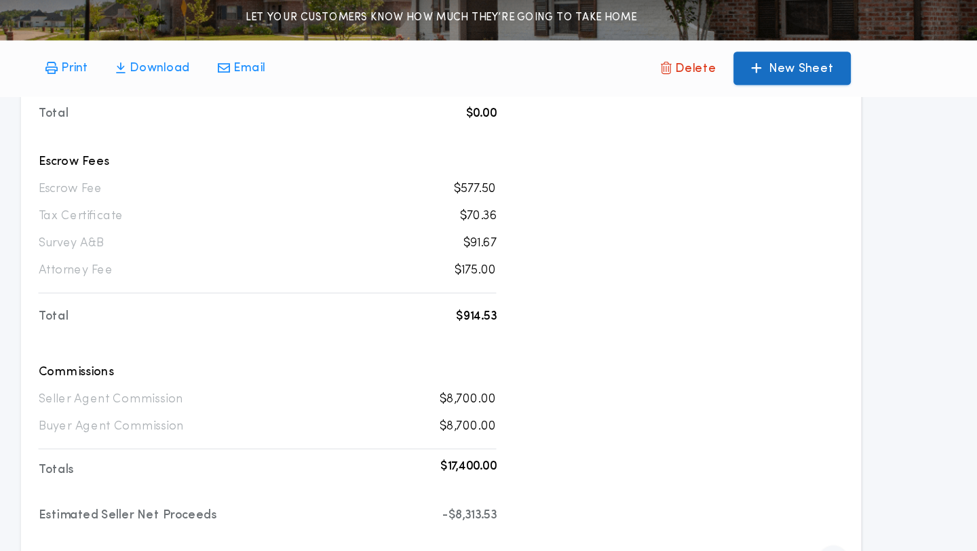
click at [766, 113] on p "New Sheet" at bounding box center [768, 116] width 50 height 14
